Goal: Find specific page/section: Find specific page/section

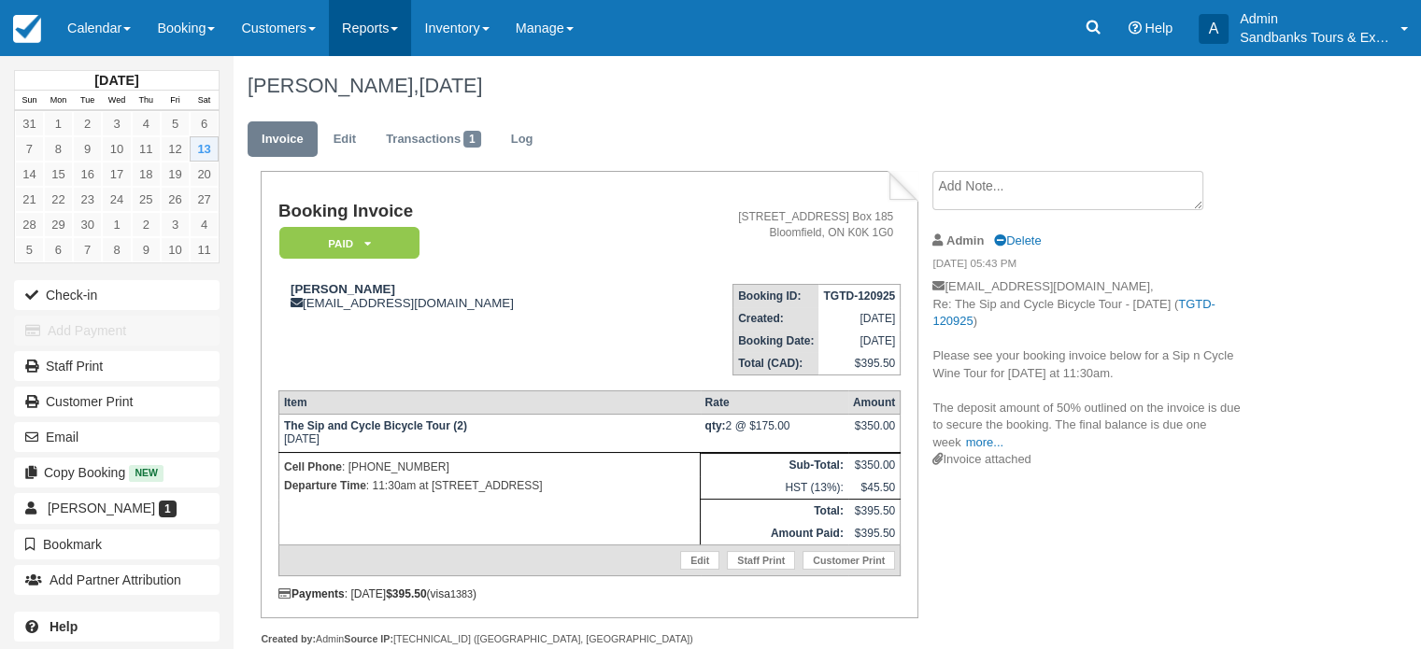
click at [384, 36] on link "Reports" at bounding box center [370, 28] width 82 height 56
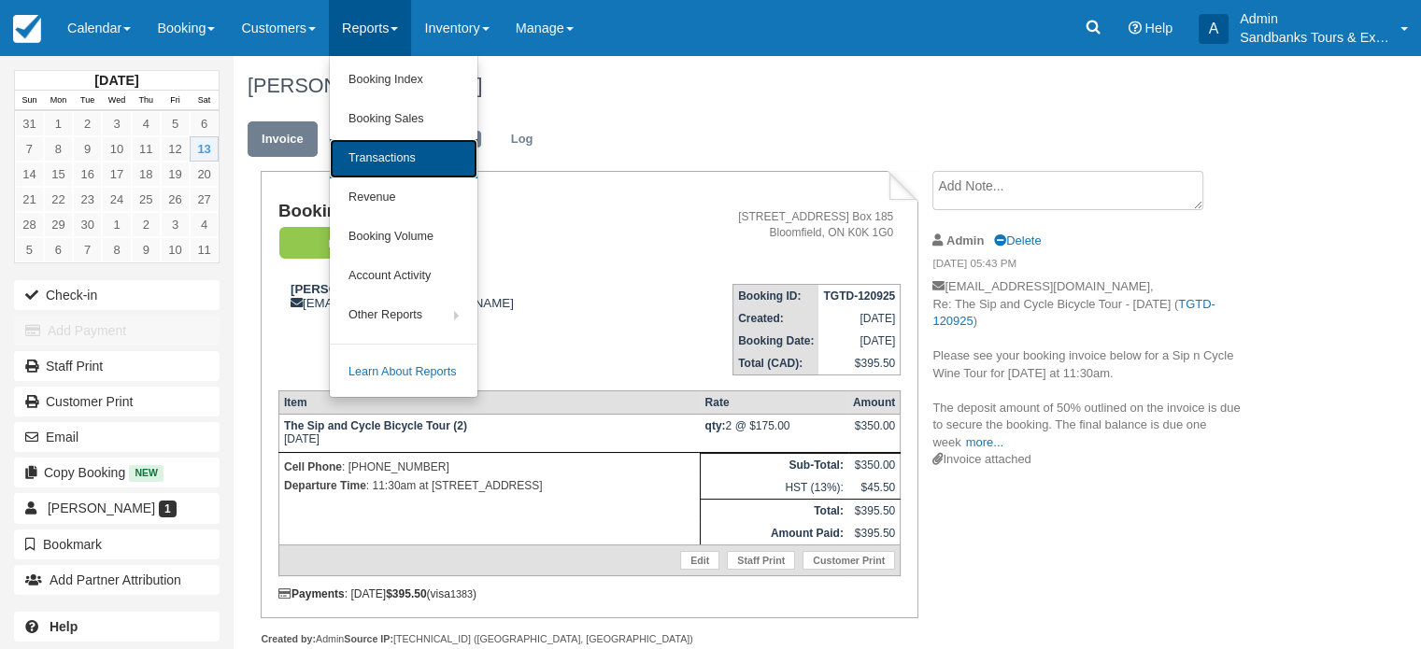
click at [400, 157] on link "Transactions" at bounding box center [404, 158] width 148 height 39
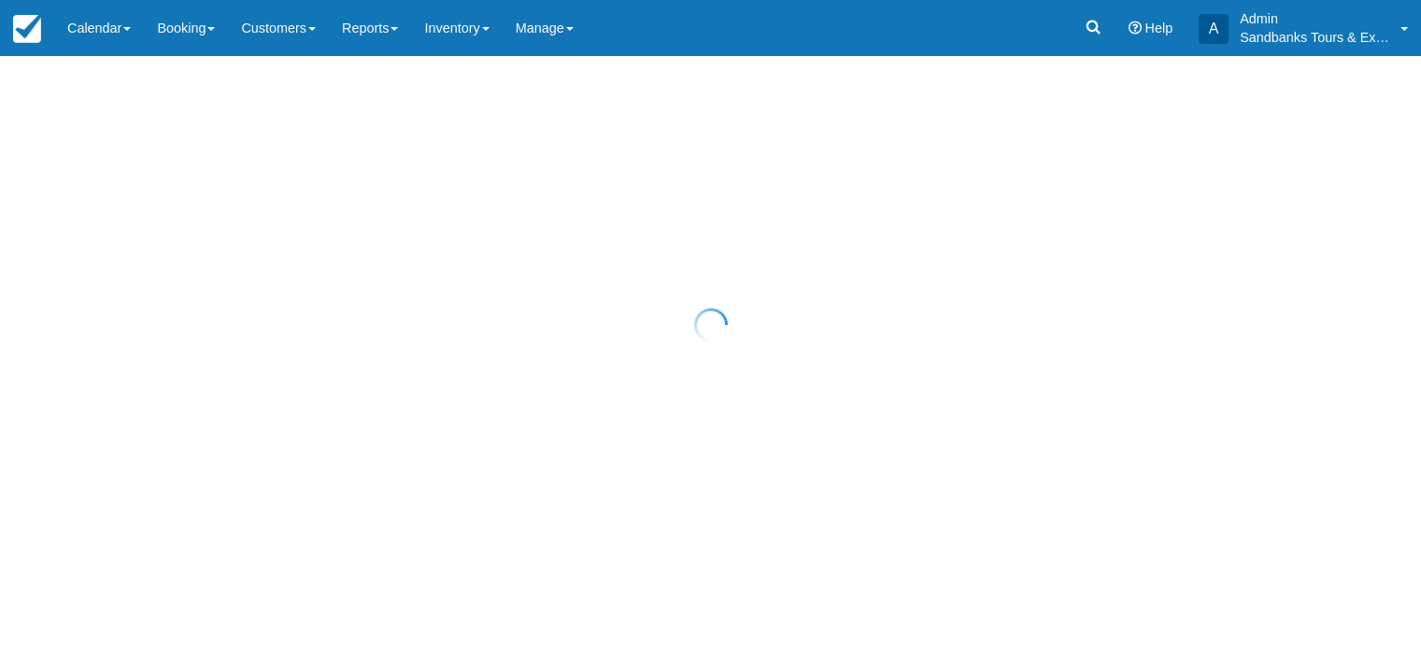
select select "10"
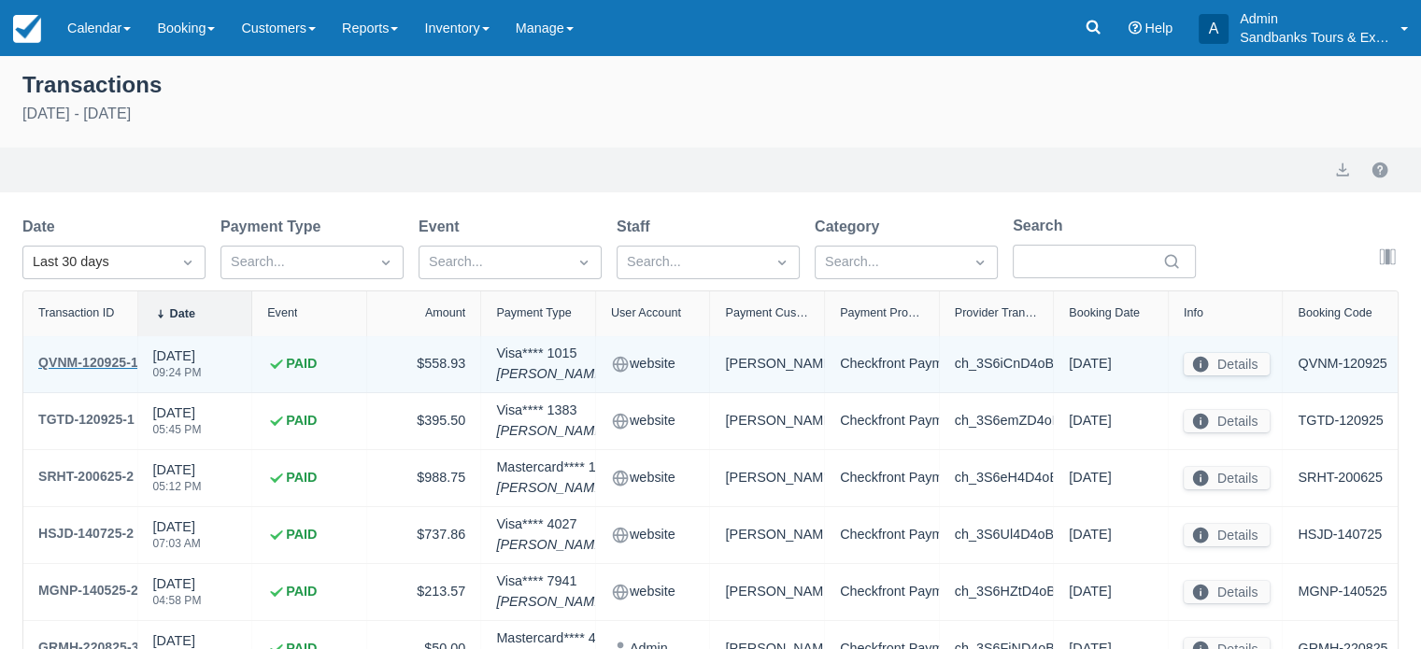
click at [106, 353] on div "QVNM-120925-1" at bounding box center [88, 362] width 100 height 22
